Goal: Obtain resource: Obtain resource

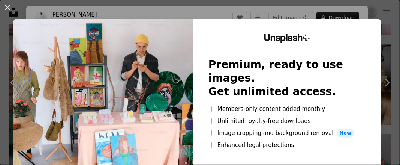
click at [374, 18] on div "An X shape Unsplash+ Premium, ready to use images. Get unlimited access. A plus…" at bounding box center [200, 82] width 400 height 165
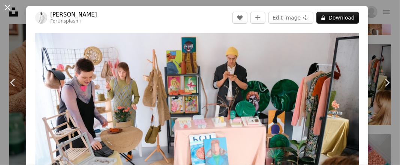
click at [7, 5] on button "An X shape" at bounding box center [7, 7] width 9 height 9
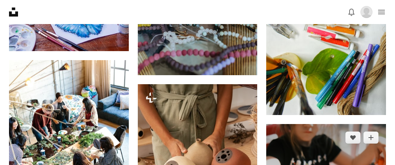
scroll to position [695, 0]
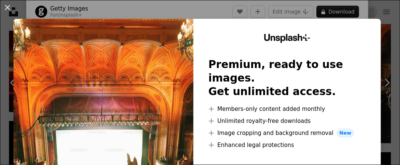
click at [218, 15] on div "An X shape Unsplash+ Premium, ready to use images. Get unlimited access. A plus…" at bounding box center [200, 82] width 400 height 165
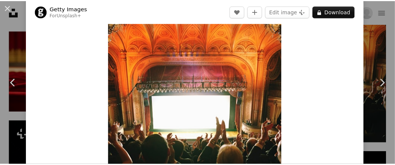
scroll to position [38, 0]
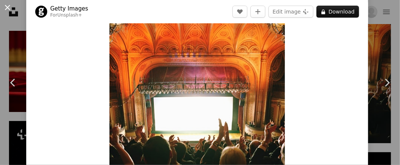
click at [5, 5] on button "An X shape" at bounding box center [7, 7] width 9 height 9
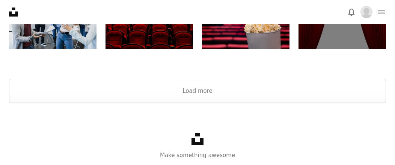
scroll to position [1444, 0]
